Goal: Task Accomplishment & Management: Manage account settings

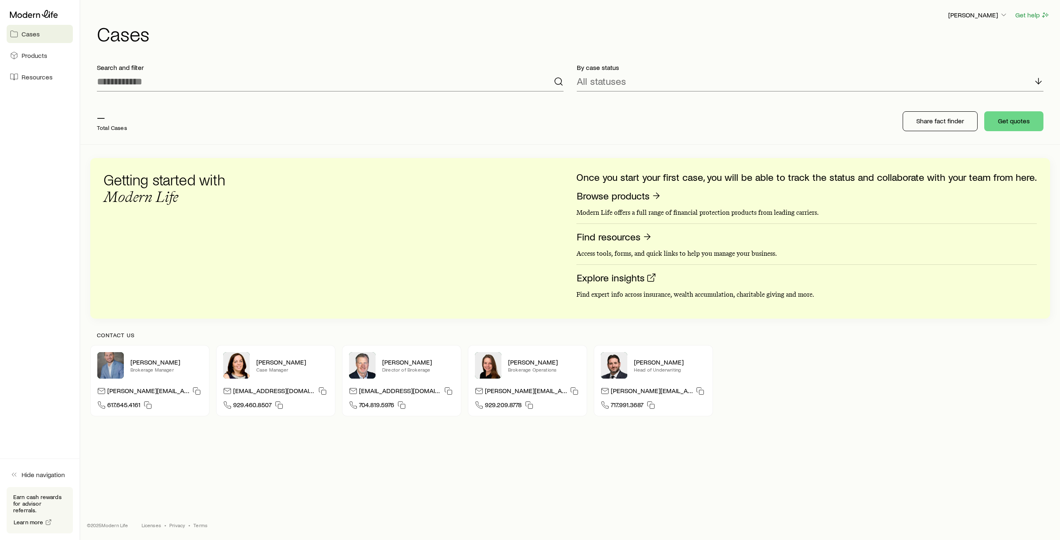
click at [100, 120] on p "—" at bounding box center [112, 117] width 30 height 12
click at [999, 15] on p "[PERSON_NAME]" at bounding box center [978, 15] width 60 height 8
click at [956, 40] on span "Licenses and contracts" at bounding box center [962, 38] width 68 height 8
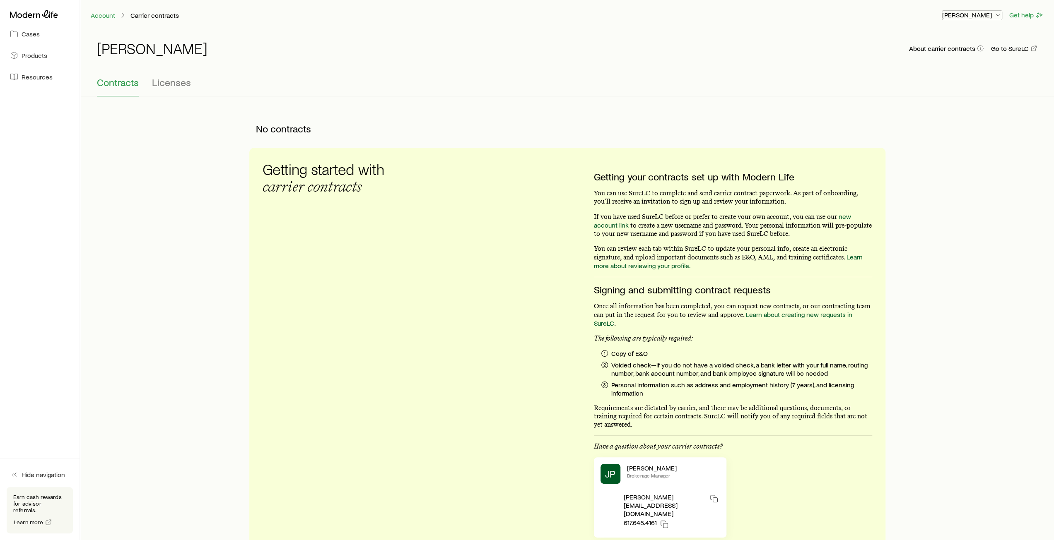
click at [998, 15] on polyline "button" at bounding box center [998, 15] width 4 height 2
click at [965, 59] on span "Commission schedule" at bounding box center [954, 56] width 64 height 8
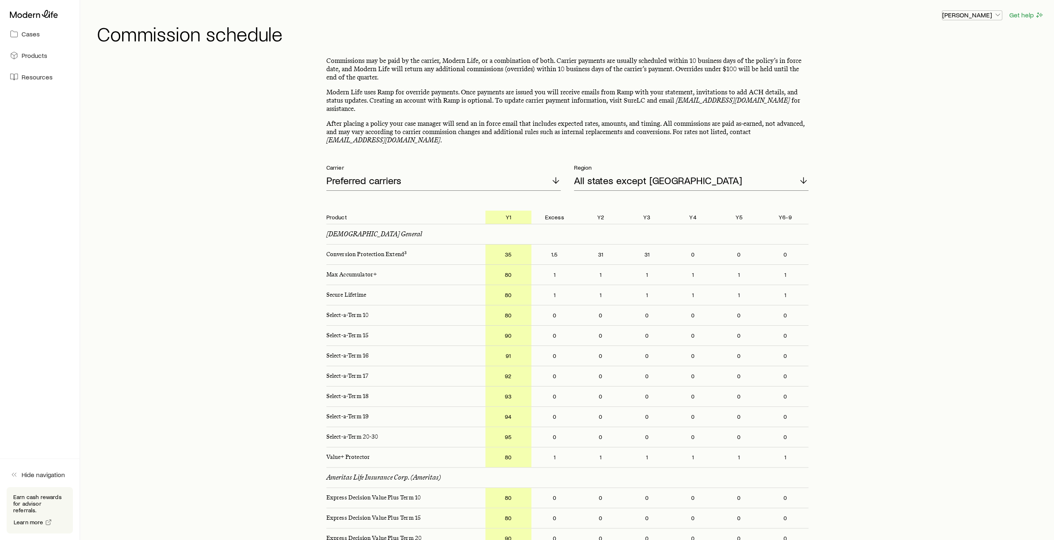
click at [996, 15] on icon "button" at bounding box center [998, 15] width 8 height 8
click at [969, 40] on span "Licenses and contracts" at bounding box center [956, 38] width 68 height 8
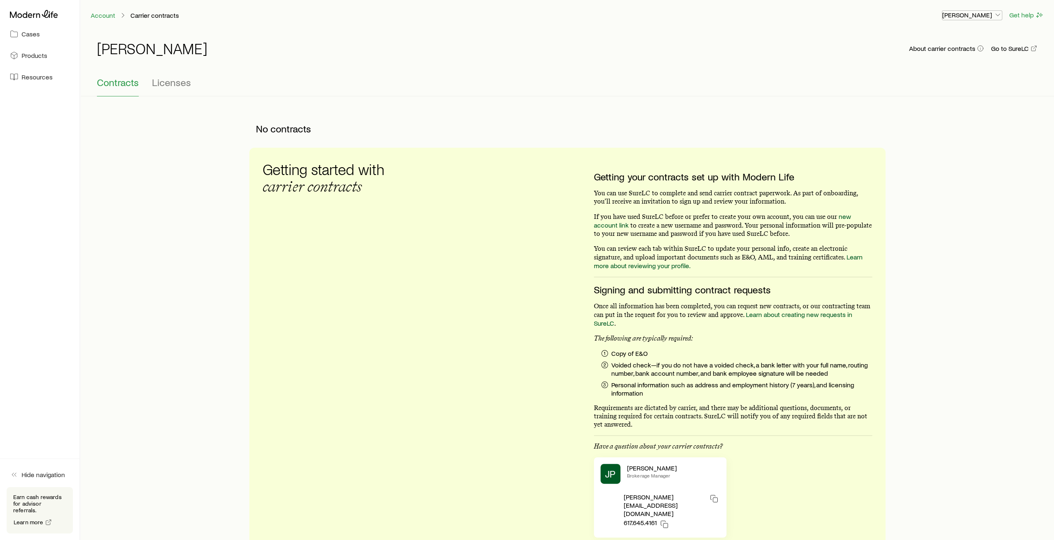
click at [995, 17] on icon "button" at bounding box center [998, 15] width 8 height 8
click at [941, 101] on span "Sign out" at bounding box center [933, 100] width 23 height 8
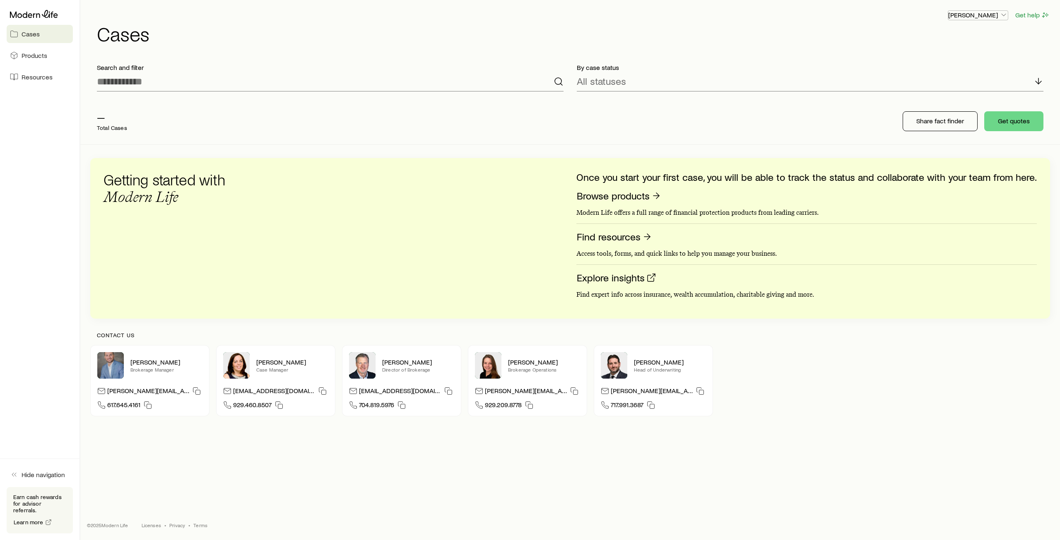
click at [1006, 14] on polyline "button" at bounding box center [1004, 15] width 4 height 2
click at [942, 99] on span "Sign out" at bounding box center [939, 100] width 23 height 8
